Goal: Information Seeking & Learning: Find specific fact

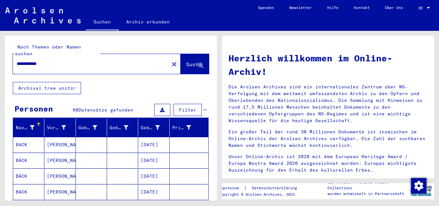
scroll to position [9, 0]
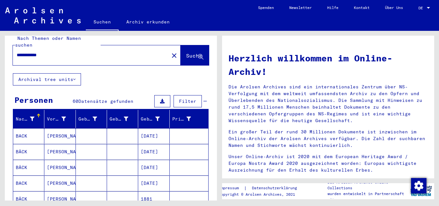
drag, startPoint x: 37, startPoint y: 49, endPoint x: 0, endPoint y: 56, distance: 37.9
click at [0, 56] on div "**********" at bounding box center [110, 116] width 220 height 170
click at [181, 45] on button "Suche" at bounding box center [195, 55] width 28 height 20
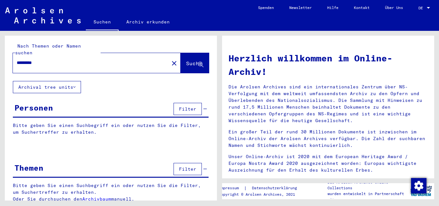
click at [186, 60] on span "Suche" at bounding box center [194, 63] width 17 height 7
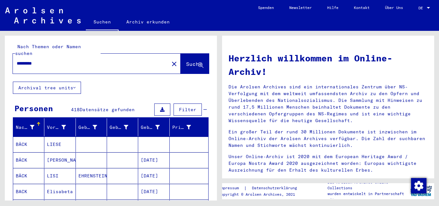
scroll to position [0, 0]
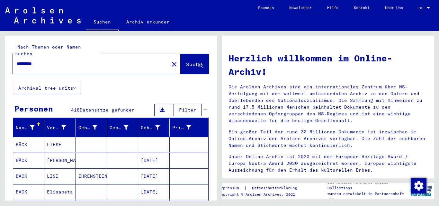
drag, startPoint x: 30, startPoint y: 56, endPoint x: 0, endPoint y: 56, distance: 29.6
click at [0, 56] on div "Nach Themen oder Namen suchen ********* close Suche Archival tree units Persone…" at bounding box center [110, 116] width 220 height 170
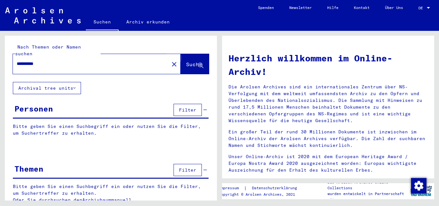
click at [192, 61] on span "Suche" at bounding box center [194, 64] width 16 height 6
click at [186, 61] on span "Suche" at bounding box center [194, 64] width 16 height 6
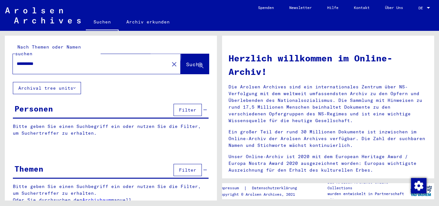
click at [186, 61] on span "Suche" at bounding box center [194, 64] width 16 height 6
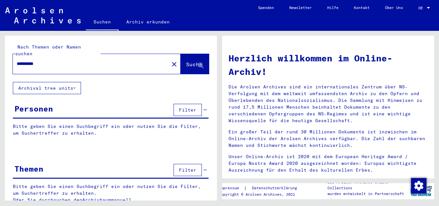
click at [30, 105] on div "Personen" at bounding box center [33, 109] width 39 height 12
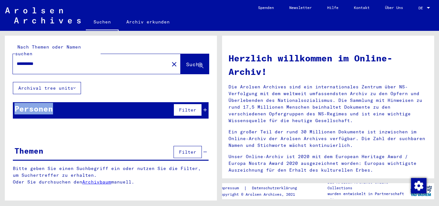
click at [30, 105] on div "Personen" at bounding box center [33, 109] width 39 height 12
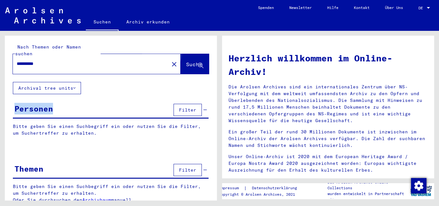
click at [186, 61] on span "Suche" at bounding box center [194, 64] width 16 height 6
click at [84, 62] on div "**********" at bounding box center [87, 64] width 149 height 14
click at [78, 60] on input "**********" at bounding box center [89, 63] width 145 height 7
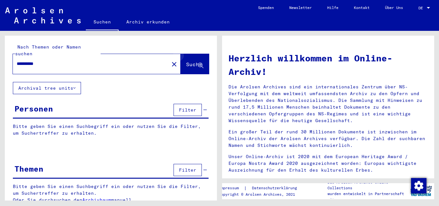
click at [198, 63] on icon at bounding box center [200, 65] width 5 height 5
click at [186, 61] on span "Suche" at bounding box center [194, 64] width 16 height 6
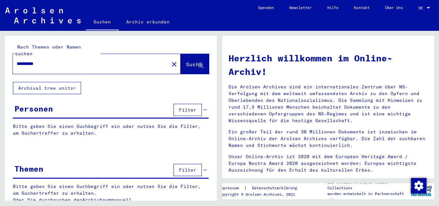
click at [32, 60] on input "**********" at bounding box center [89, 63] width 145 height 7
drag, startPoint x: 32, startPoint y: 57, endPoint x: 0, endPoint y: 59, distance: 31.6
click at [0, 59] on div "**********" at bounding box center [110, 116] width 220 height 170
type input "**********"
click at [186, 61] on span "Suche" at bounding box center [194, 64] width 16 height 6
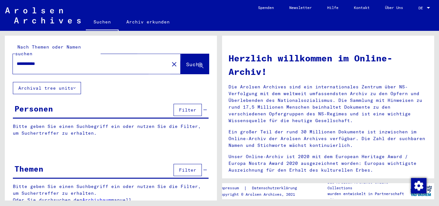
click at [186, 61] on span "Suche" at bounding box center [194, 64] width 16 height 6
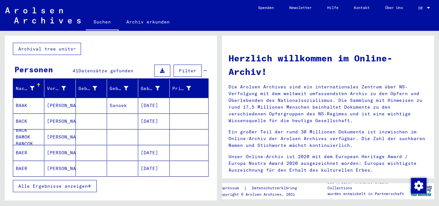
scroll to position [58, 0]
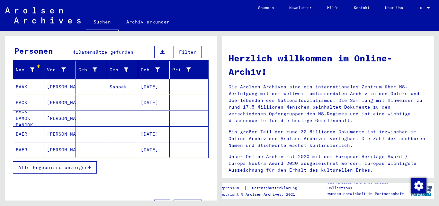
click at [53, 165] on span "Alle Ergebnisse anzeigen" at bounding box center [52, 168] width 69 height 6
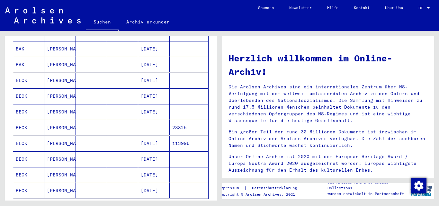
scroll to position [344, 0]
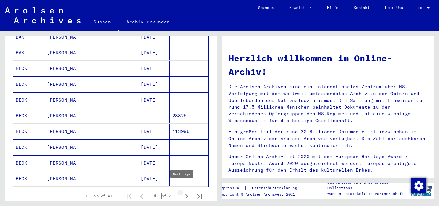
click at [184, 192] on icon "Next page" at bounding box center [186, 196] width 9 height 9
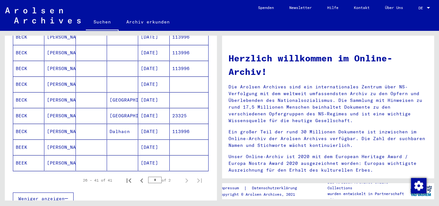
scroll to position [368, 0]
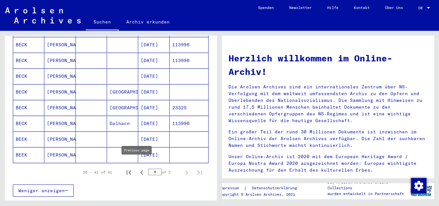
click at [139, 168] on icon "Previous page" at bounding box center [141, 172] width 9 height 9
type input "*"
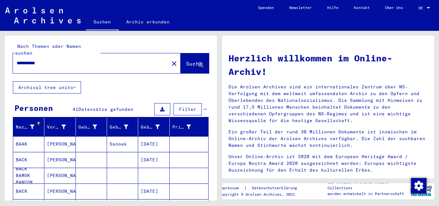
scroll to position [0, 0]
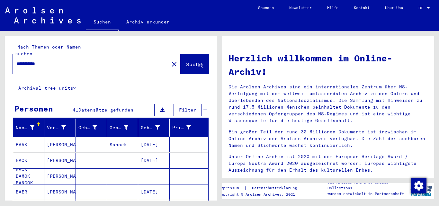
drag, startPoint x: 34, startPoint y: 57, endPoint x: 0, endPoint y: 56, distance: 34.1
click at [0, 56] on div "**********" at bounding box center [110, 116] width 220 height 170
type input "**********"
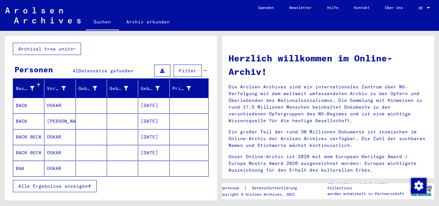
scroll to position [46, 0]
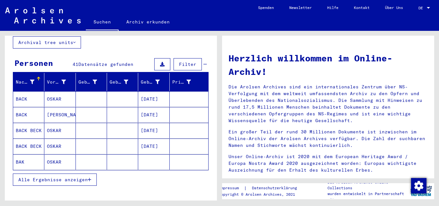
click at [27, 107] on mat-cell "BACK" at bounding box center [28, 114] width 31 height 15
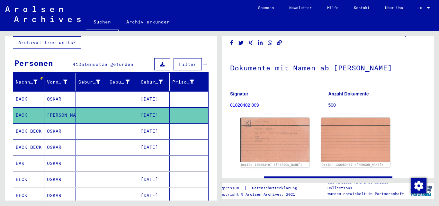
scroll to position [7, 0]
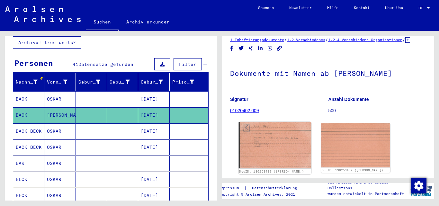
click at [282, 137] on img at bounding box center [275, 145] width 73 height 47
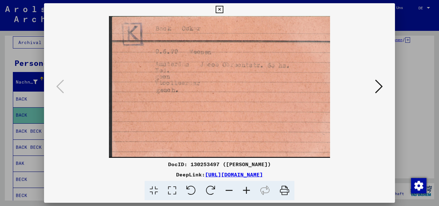
click at [382, 83] on icon at bounding box center [379, 86] width 8 height 15
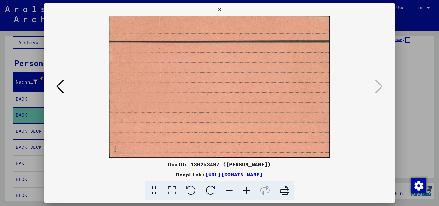
click at [60, 85] on icon at bounding box center [60, 86] width 8 height 15
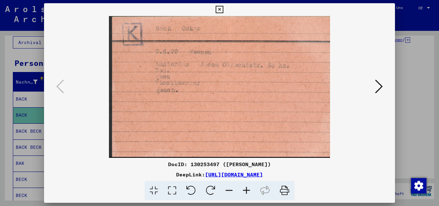
drag, startPoint x: 215, startPoint y: 175, endPoint x: 358, endPoint y: 154, distance: 144.3
click at [358, 154] on img at bounding box center [220, 87] width 308 height 142
click at [263, 174] on link "[URL][DOMAIN_NAME]" at bounding box center [234, 174] width 58 height 6
drag, startPoint x: 241, startPoint y: 172, endPoint x: 138, endPoint y: 174, distance: 102.6
click at [138, 174] on div "DeepLink: [URL][DOMAIN_NAME]" at bounding box center [219, 175] width 351 height 8
